Goal: Task Accomplishment & Management: Use online tool/utility

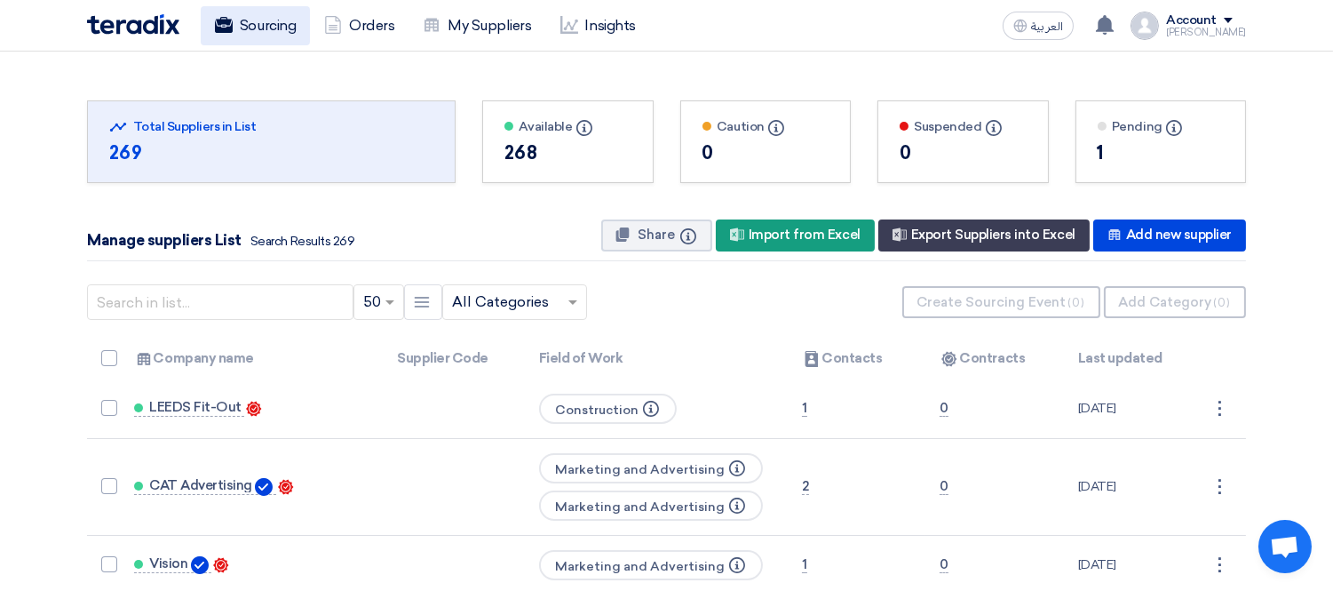
click at [249, 10] on link "Sourcing" at bounding box center [255, 25] width 109 height 39
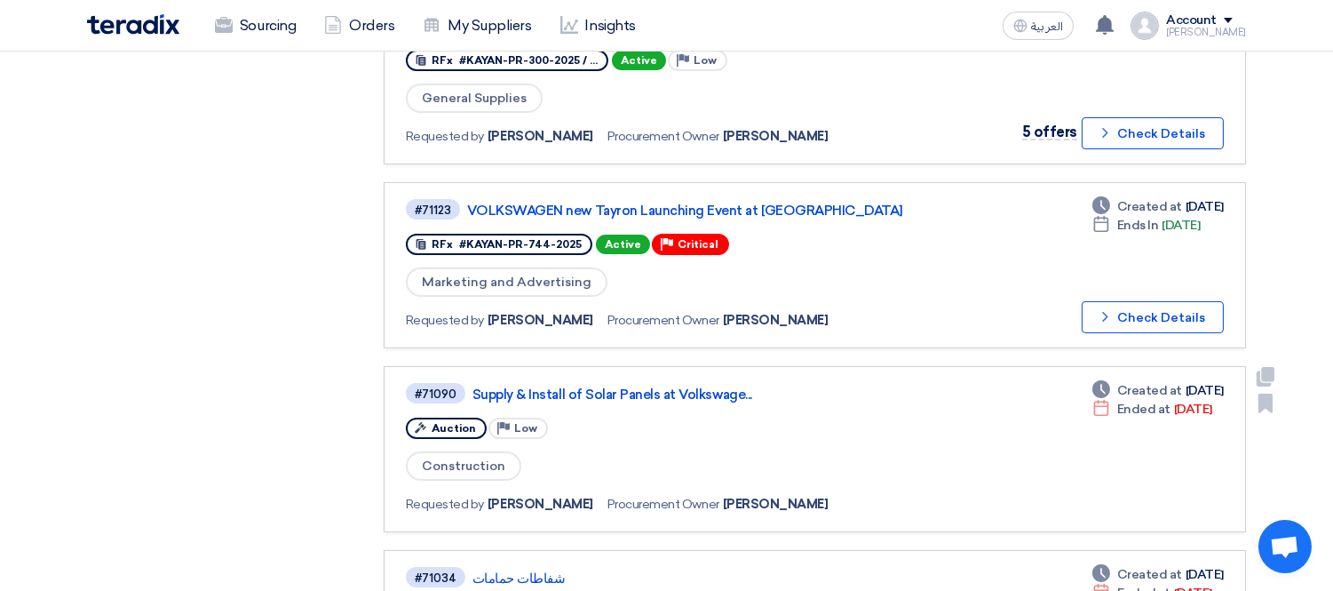
scroll to position [789, 0]
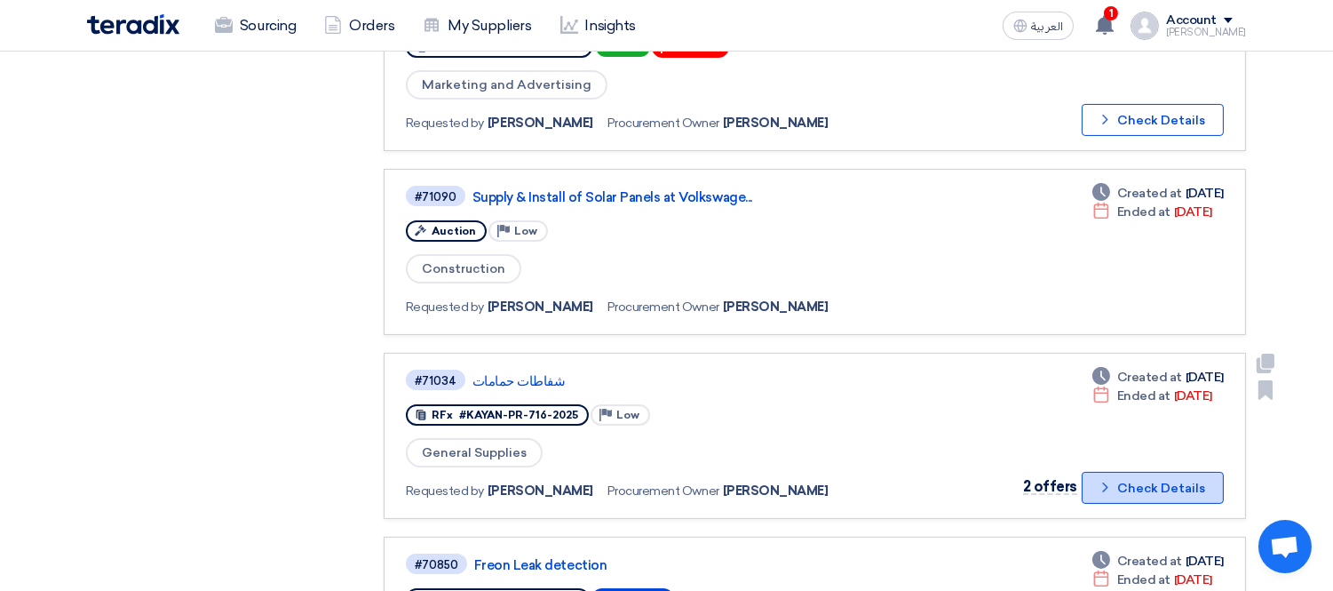
click at [1148, 472] on button "Check details Check Details" at bounding box center [1153, 488] width 142 height 32
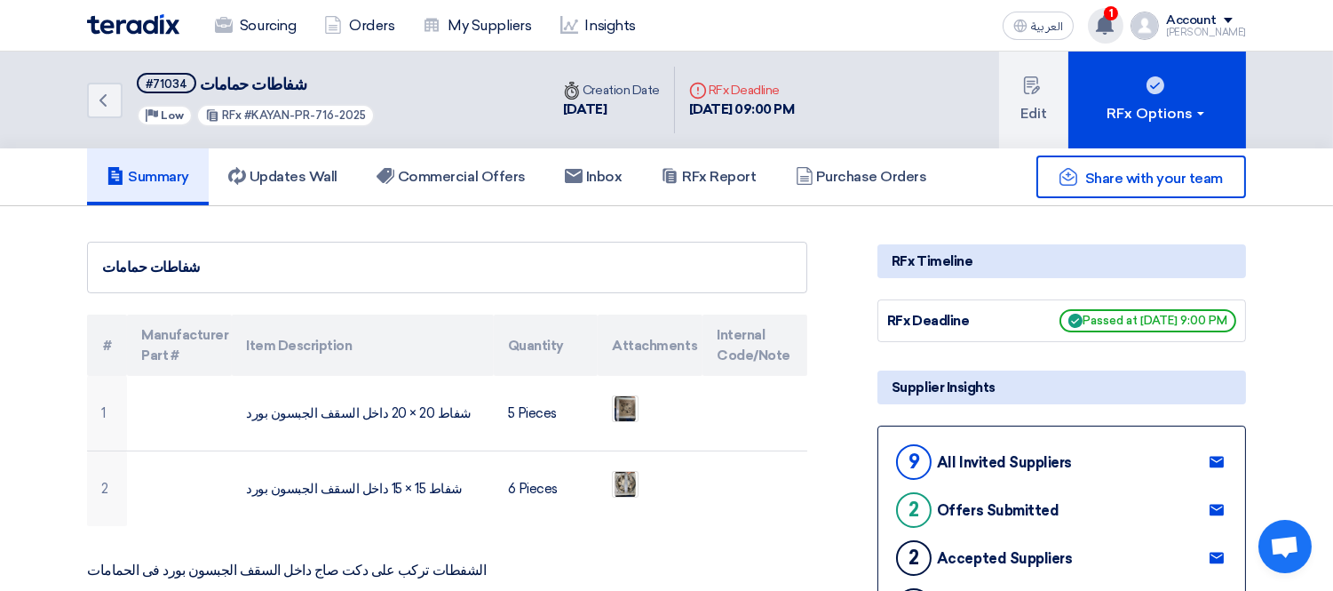
click at [1113, 23] on icon at bounding box center [1105, 25] width 20 height 20
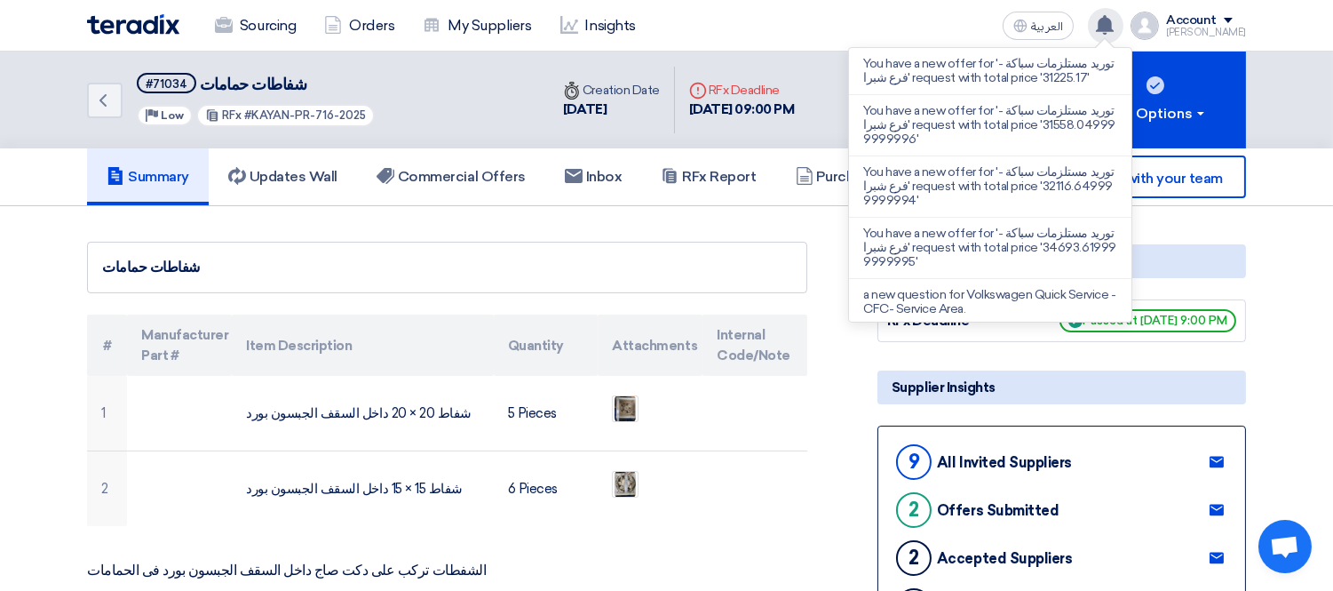
click at [1113, 23] on icon at bounding box center [1105, 25] width 20 height 20
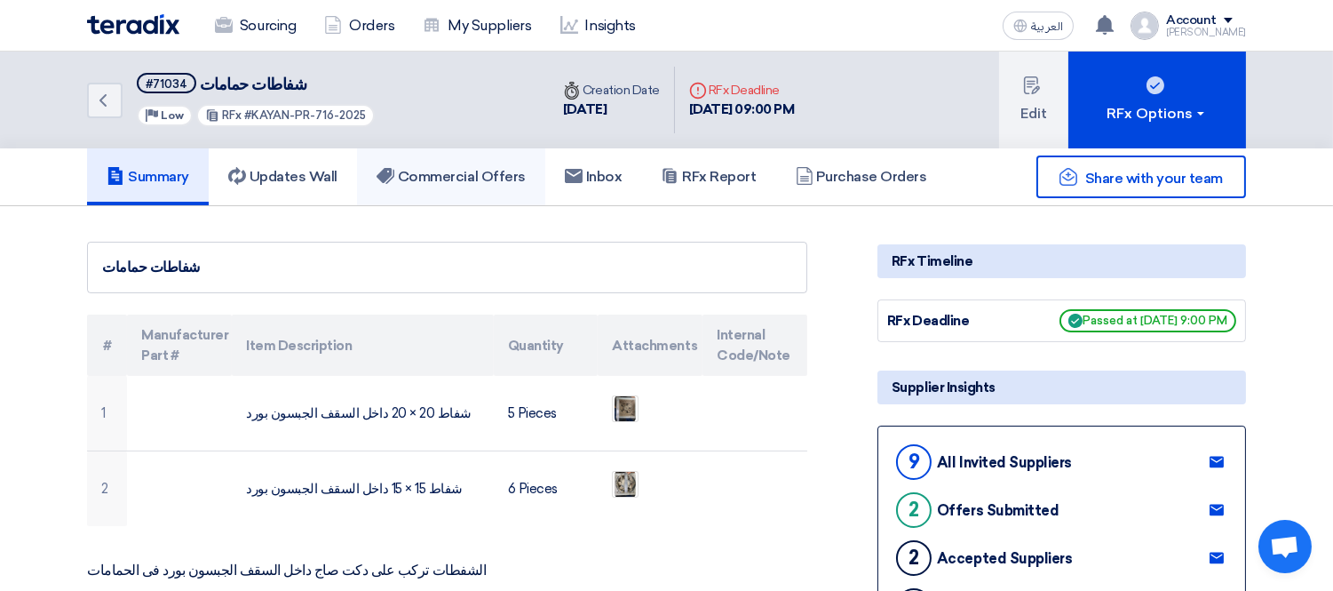
click at [481, 154] on link "Commercial Offers" at bounding box center [451, 176] width 188 height 57
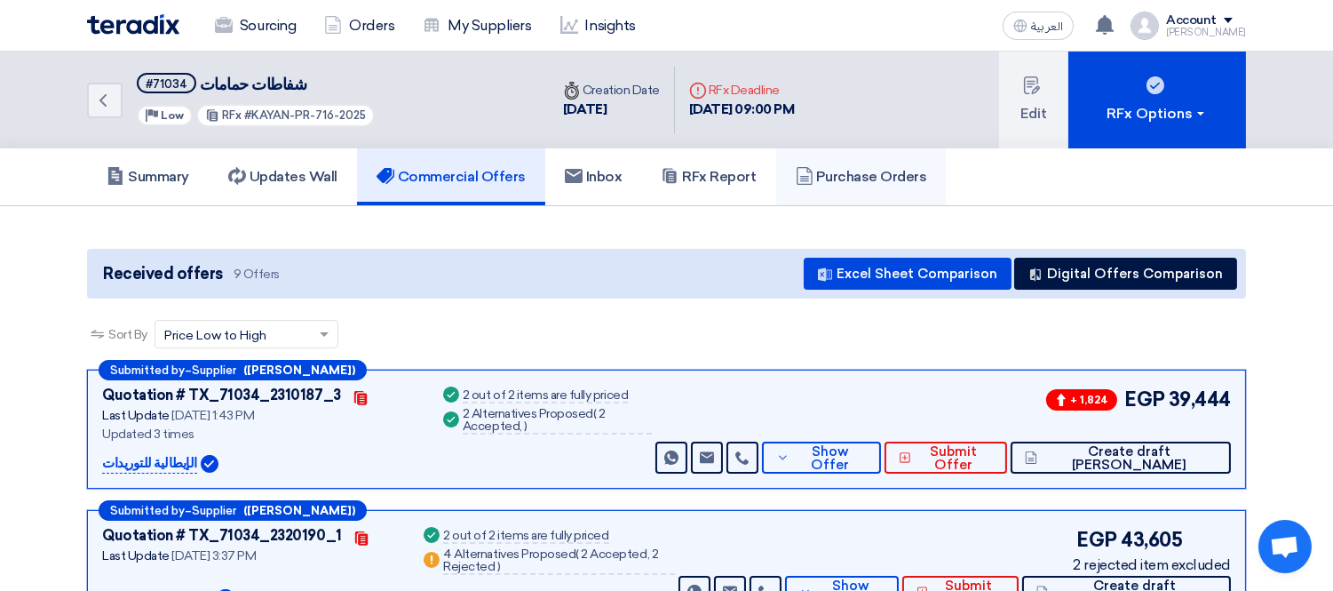
click at [830, 175] on h5 "Purchase Orders" at bounding box center [861, 177] width 131 height 18
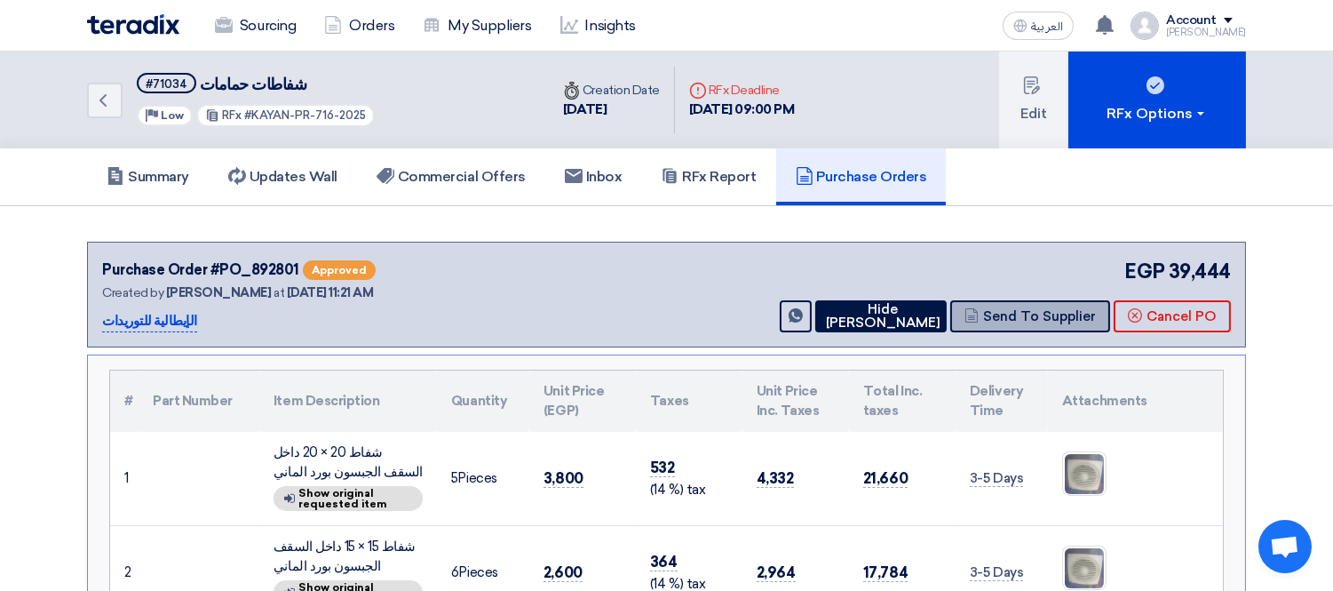
click at [1025, 305] on button "Send To Supplier" at bounding box center [1030, 316] width 160 height 32
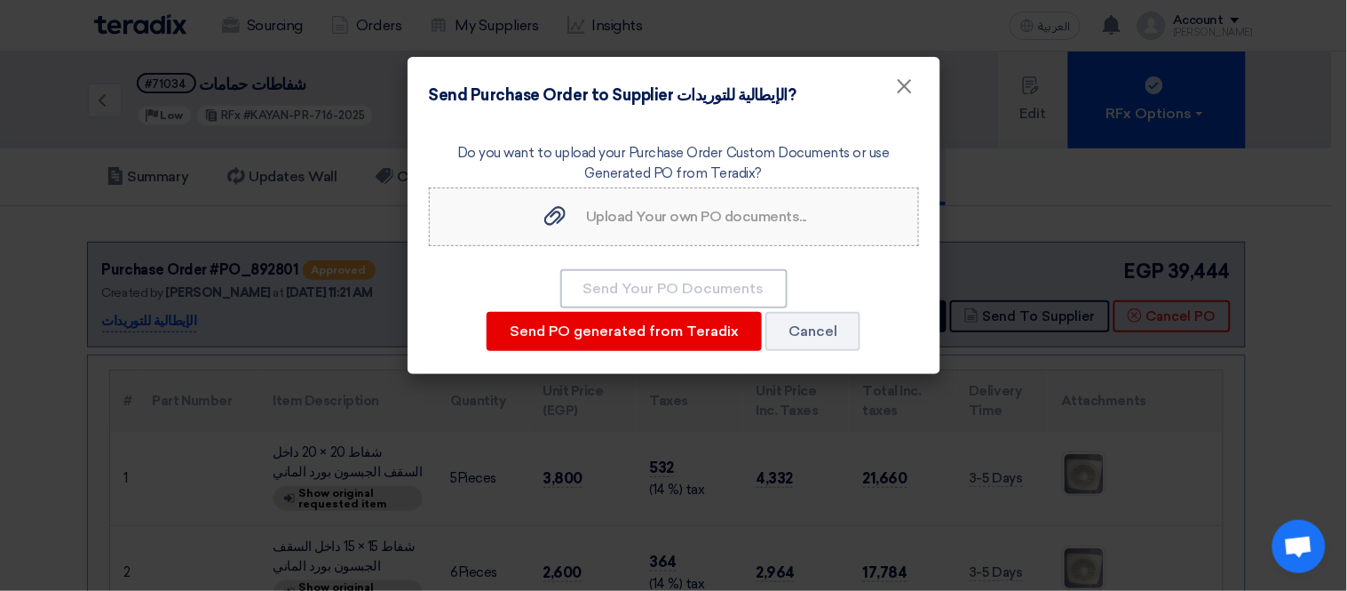
click at [675, 210] on span "Upload Your own PO documents..." at bounding box center [696, 216] width 220 height 17
click at [0, 0] on input "Upload Your own PO documents... Upload Your own PO documents..." at bounding box center [0, 0] width 0 height 0
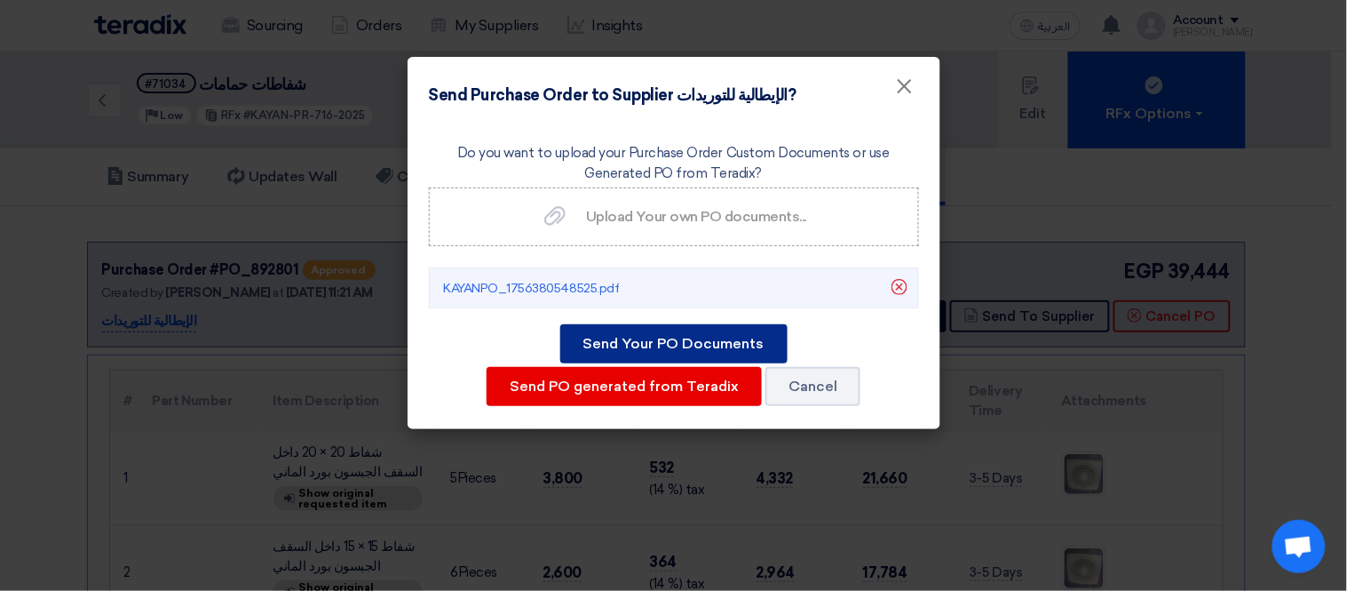
click at [681, 336] on button "Send Your PO Documents" at bounding box center [673, 343] width 227 height 39
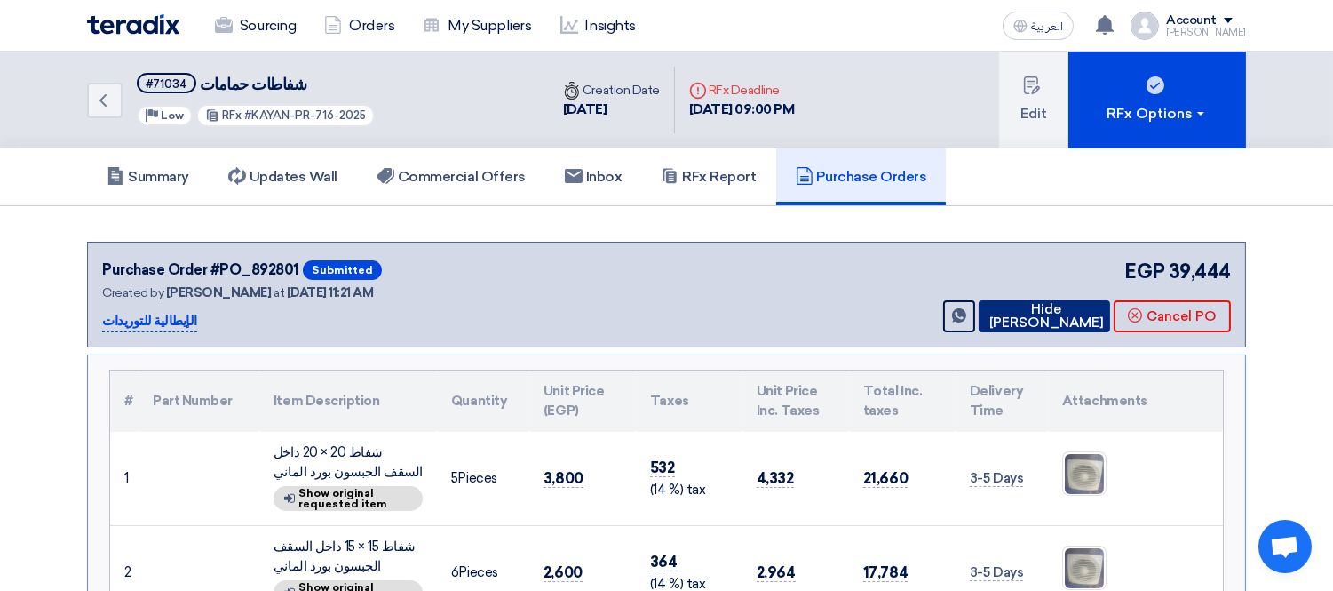
click at [1045, 307] on button "Hide [PERSON_NAME]" at bounding box center [1044, 316] width 131 height 32
